Goal: Transaction & Acquisition: Purchase product/service

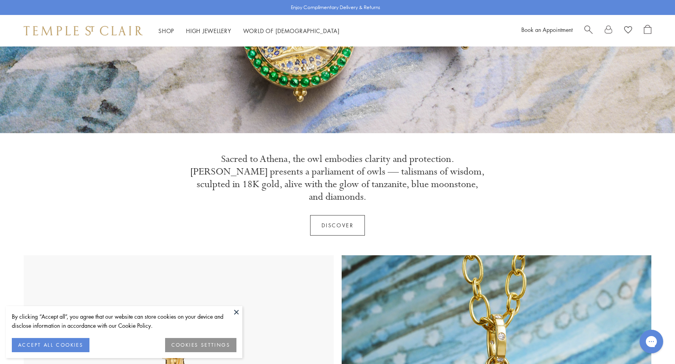
scroll to position [206, 0]
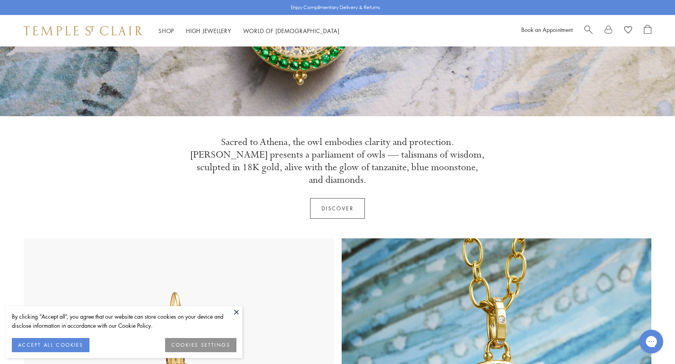
click at [235, 311] on button at bounding box center [236, 312] width 12 height 12
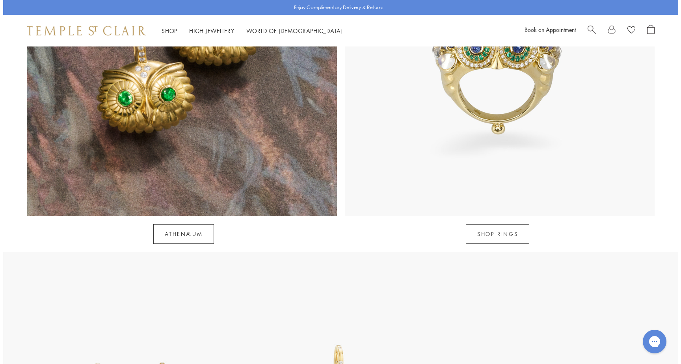
scroll to position [897, 0]
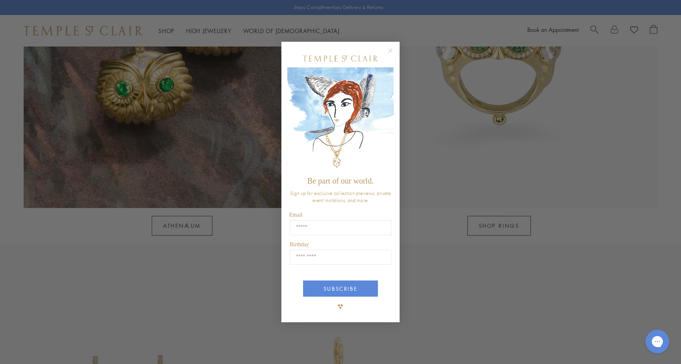
click at [389, 48] on circle "Close dialog" at bounding box center [390, 50] width 9 height 9
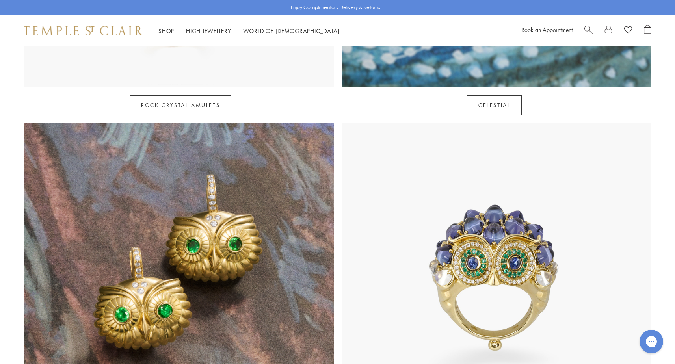
scroll to position [0, 0]
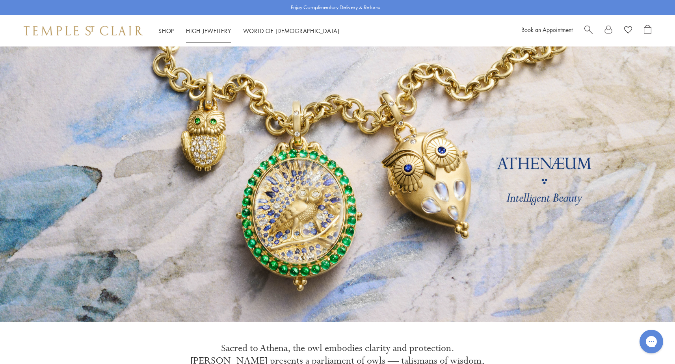
click at [205, 30] on link "High Jewellery High Jewellery" at bounding box center [208, 31] width 45 height 8
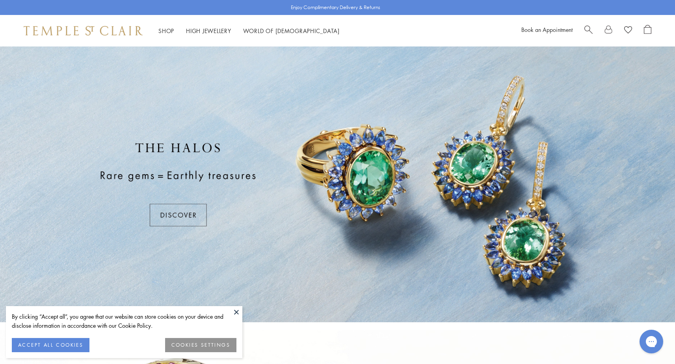
click at [237, 311] on button at bounding box center [236, 312] width 12 height 12
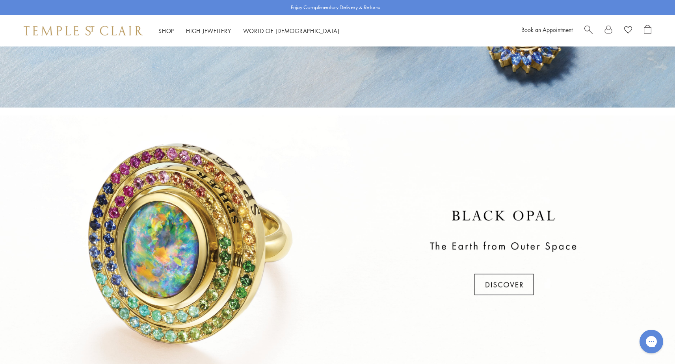
scroll to position [215, 0]
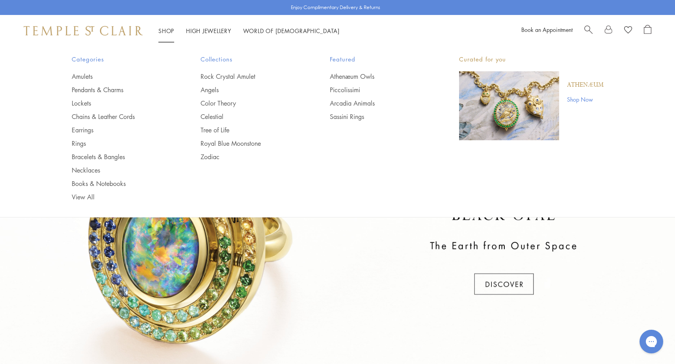
click at [173, 30] on link "Shop Shop" at bounding box center [166, 31] width 16 height 8
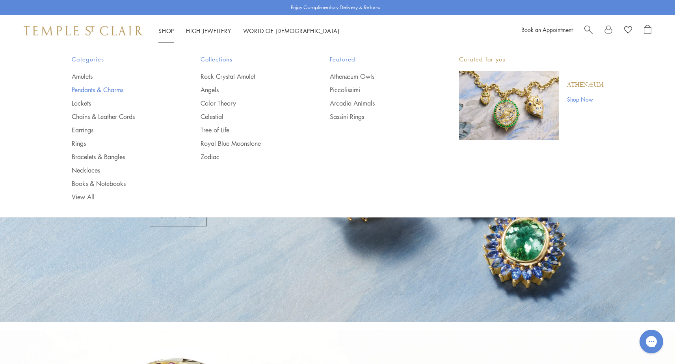
click at [84, 90] on link "Pendants & Charms" at bounding box center [121, 89] width 98 height 9
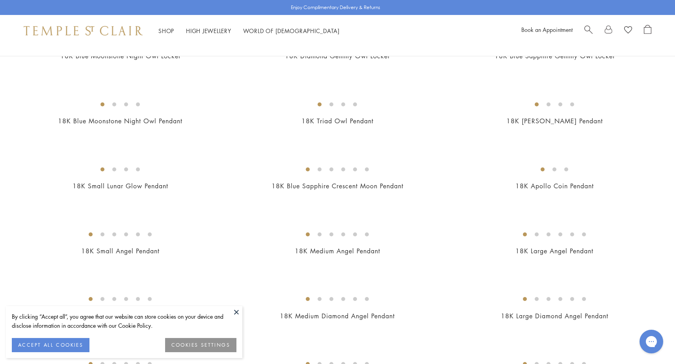
scroll to position [190, 0]
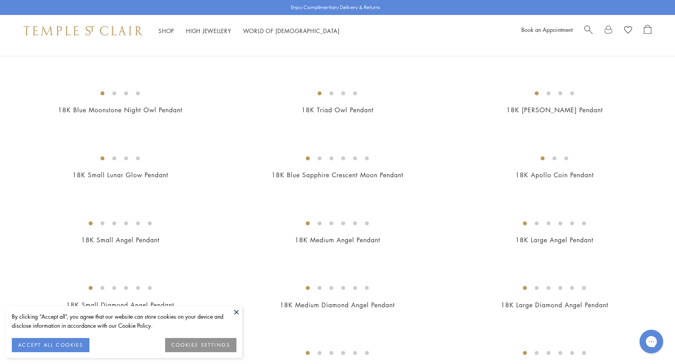
click at [0, 0] on img at bounding box center [0, 0] width 0 height 0
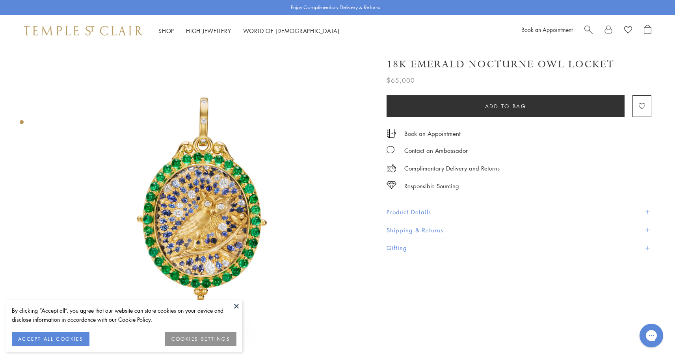
drag, startPoint x: 236, startPoint y: 305, endPoint x: 275, endPoint y: 316, distance: 40.9
click at [236, 305] on button at bounding box center [236, 306] width 12 height 12
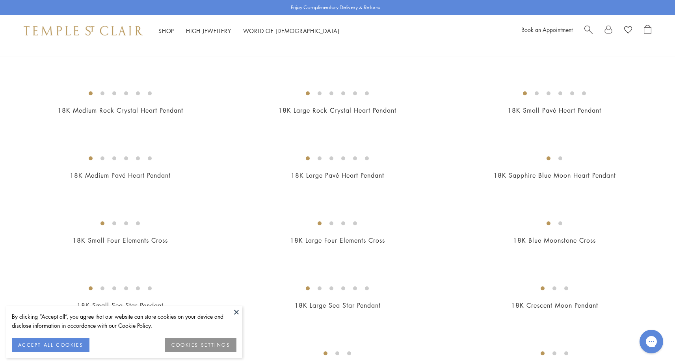
scroll to position [646, 0]
click at [236, 313] on button at bounding box center [236, 312] width 12 height 12
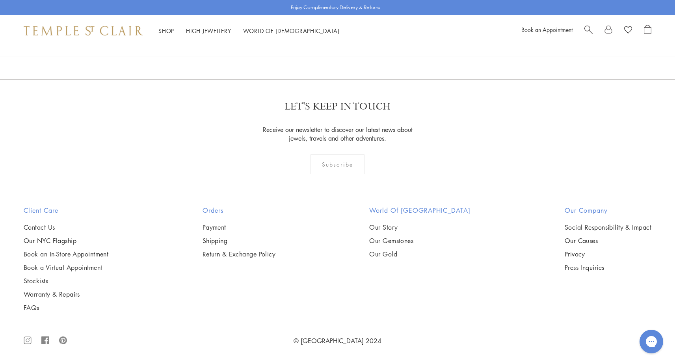
scroll to position [3371, 0]
